Goal: Task Accomplishment & Management: Complete application form

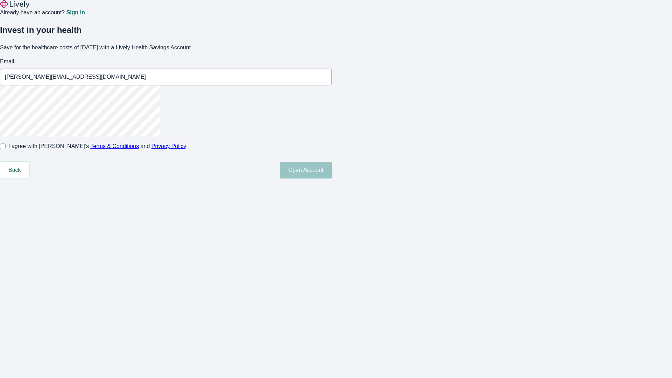
click at [6, 149] on input "I agree with Lively’s Terms & Conditions and Privacy Policy" at bounding box center [3, 147] width 6 height 6
checkbox input "true"
click at [332, 179] on button "Open Account" at bounding box center [306, 170] width 52 height 17
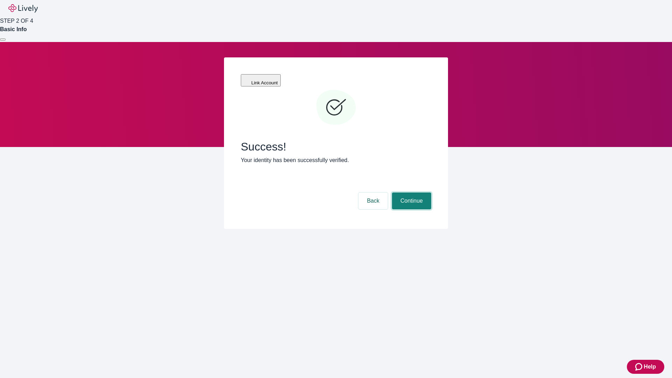
click at [411, 193] on button "Continue" at bounding box center [411, 201] width 39 height 17
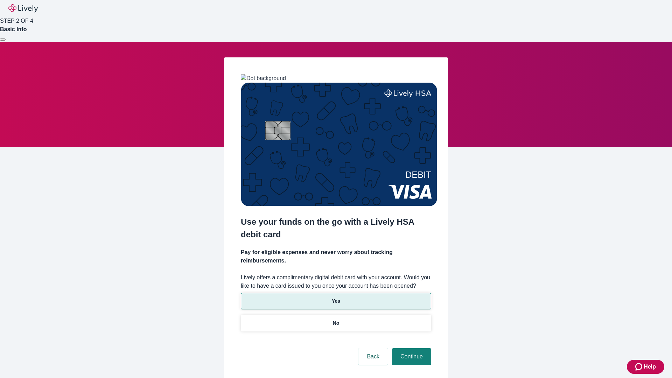
click at [336, 298] on p "Yes" at bounding box center [336, 301] width 8 height 7
click at [411, 348] on button "Continue" at bounding box center [411, 356] width 39 height 17
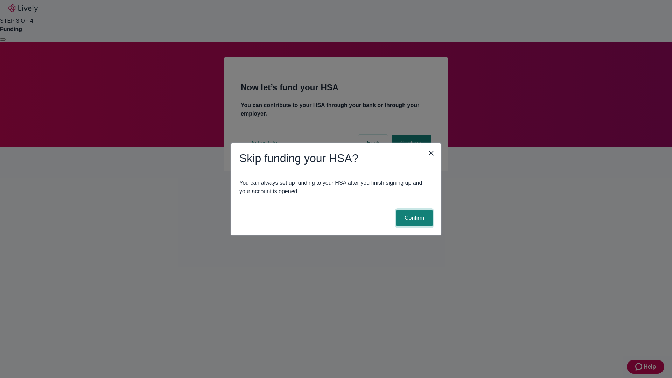
click at [413, 218] on button "Confirm" at bounding box center [414, 218] width 36 height 17
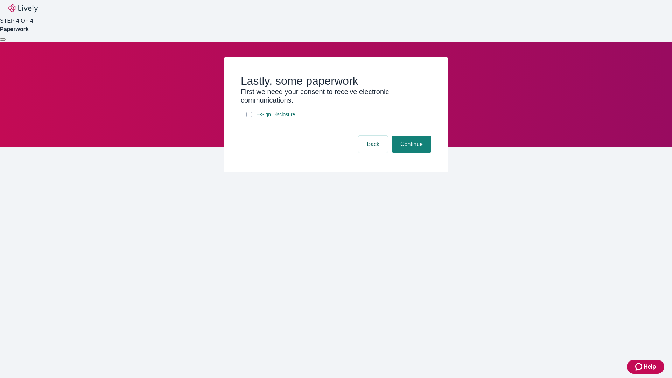
click at [249, 117] on input "E-Sign Disclosure" at bounding box center [249, 115] width 6 height 6
checkbox input "true"
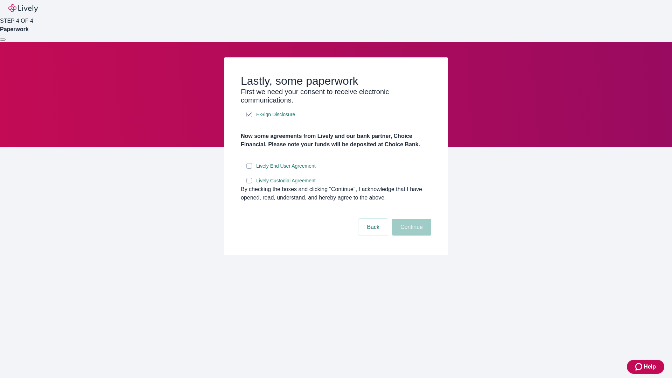
click at [249, 169] on input "Lively End User Agreement" at bounding box center [249, 166] width 6 height 6
checkbox input "true"
click at [249, 183] on input "Lively Custodial Agreement" at bounding box center [249, 181] width 6 height 6
checkbox input "true"
click at [411, 236] on button "Continue" at bounding box center [411, 227] width 39 height 17
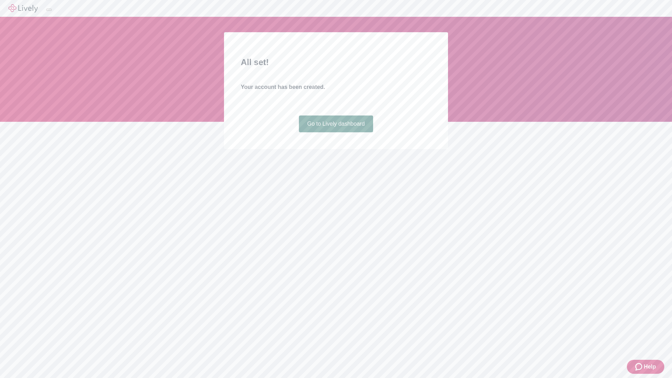
click at [336, 132] on link "Go to Lively dashboard" at bounding box center [336, 124] width 75 height 17
